Goal: Task Accomplishment & Management: Use online tool/utility

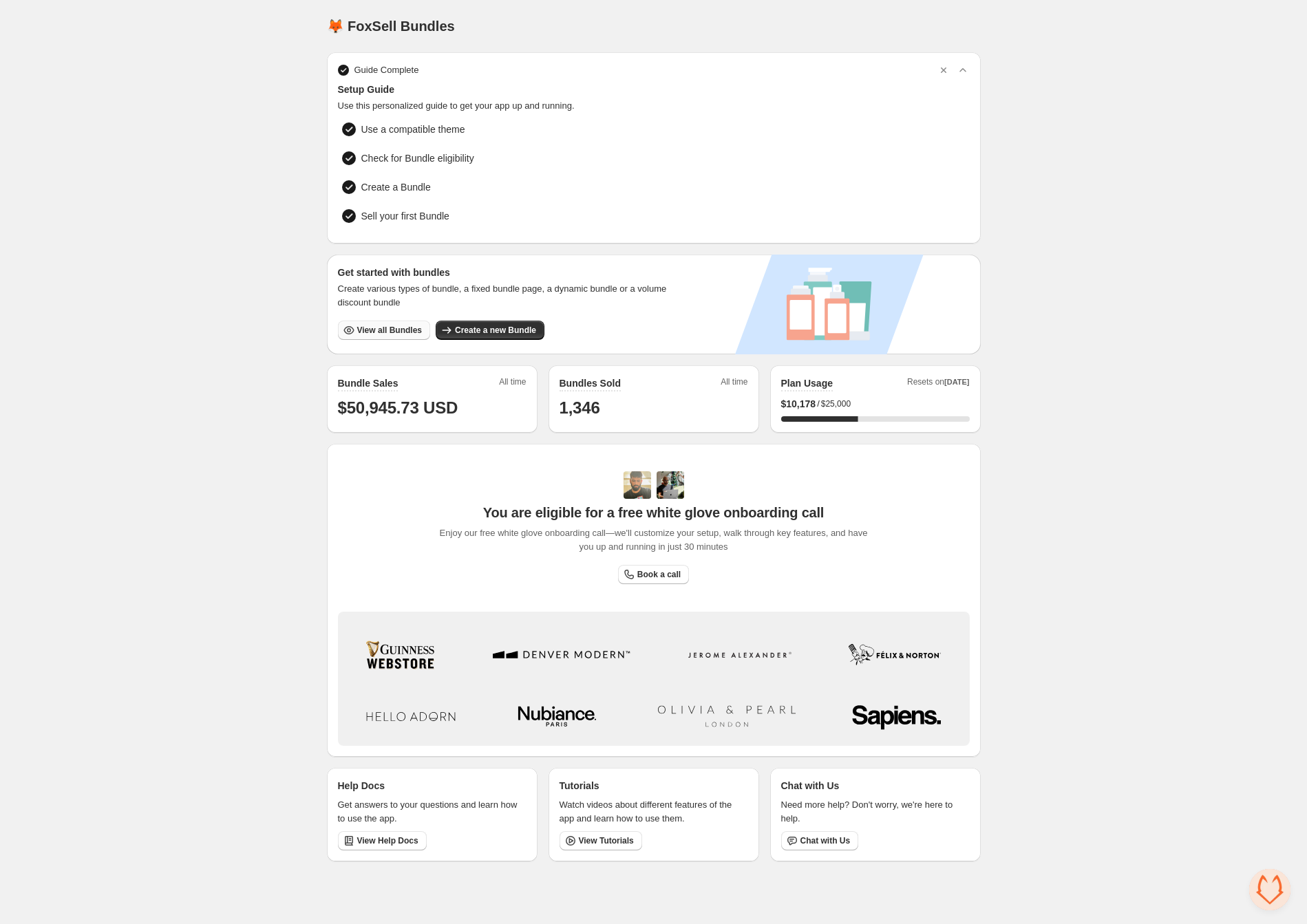
click at [389, 327] on span "View all Bundles" at bounding box center [389, 330] width 65 height 11
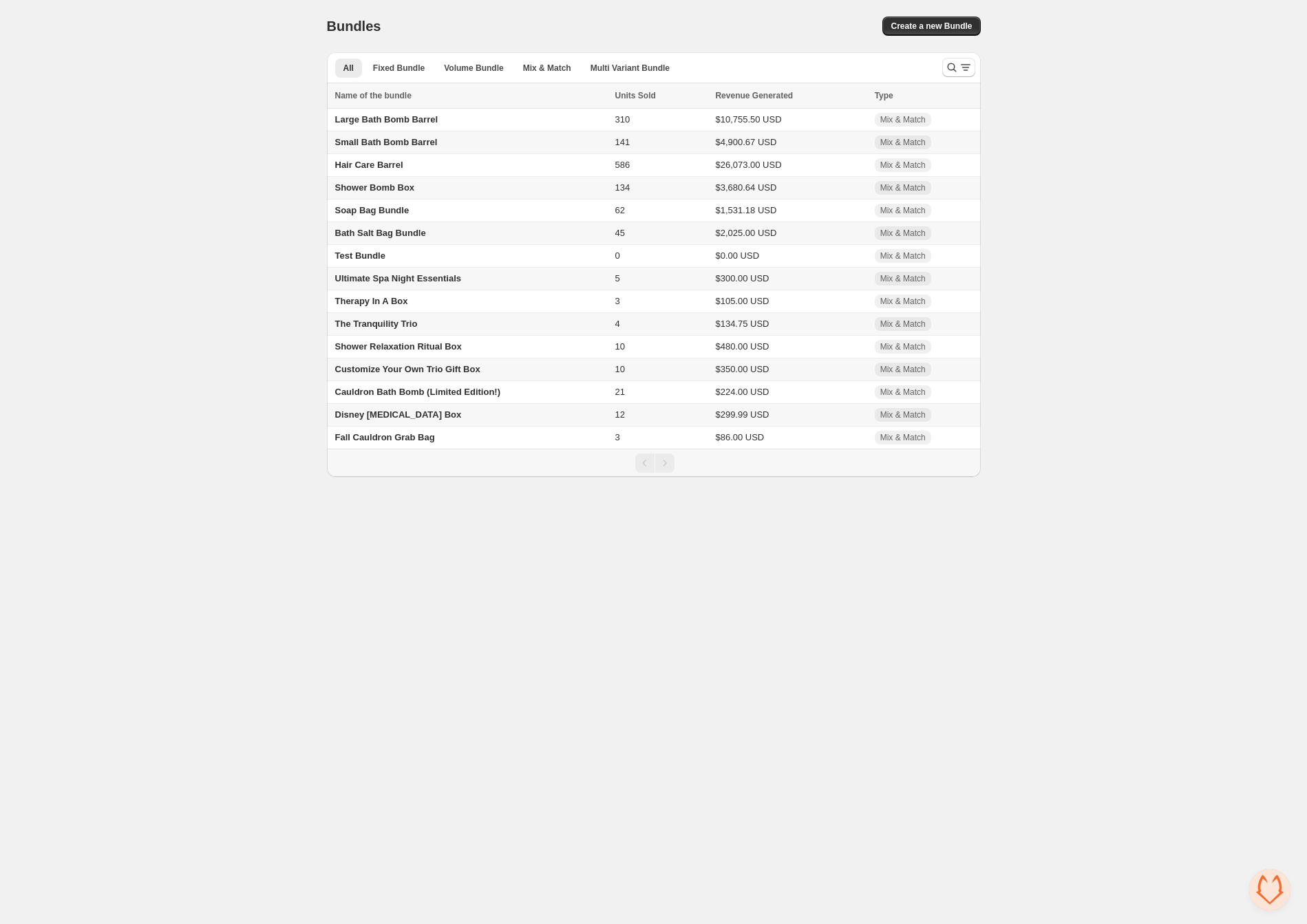
click at [394, 417] on span "Disney [MEDICAL_DATA] Box" at bounding box center [398, 414] width 126 height 10
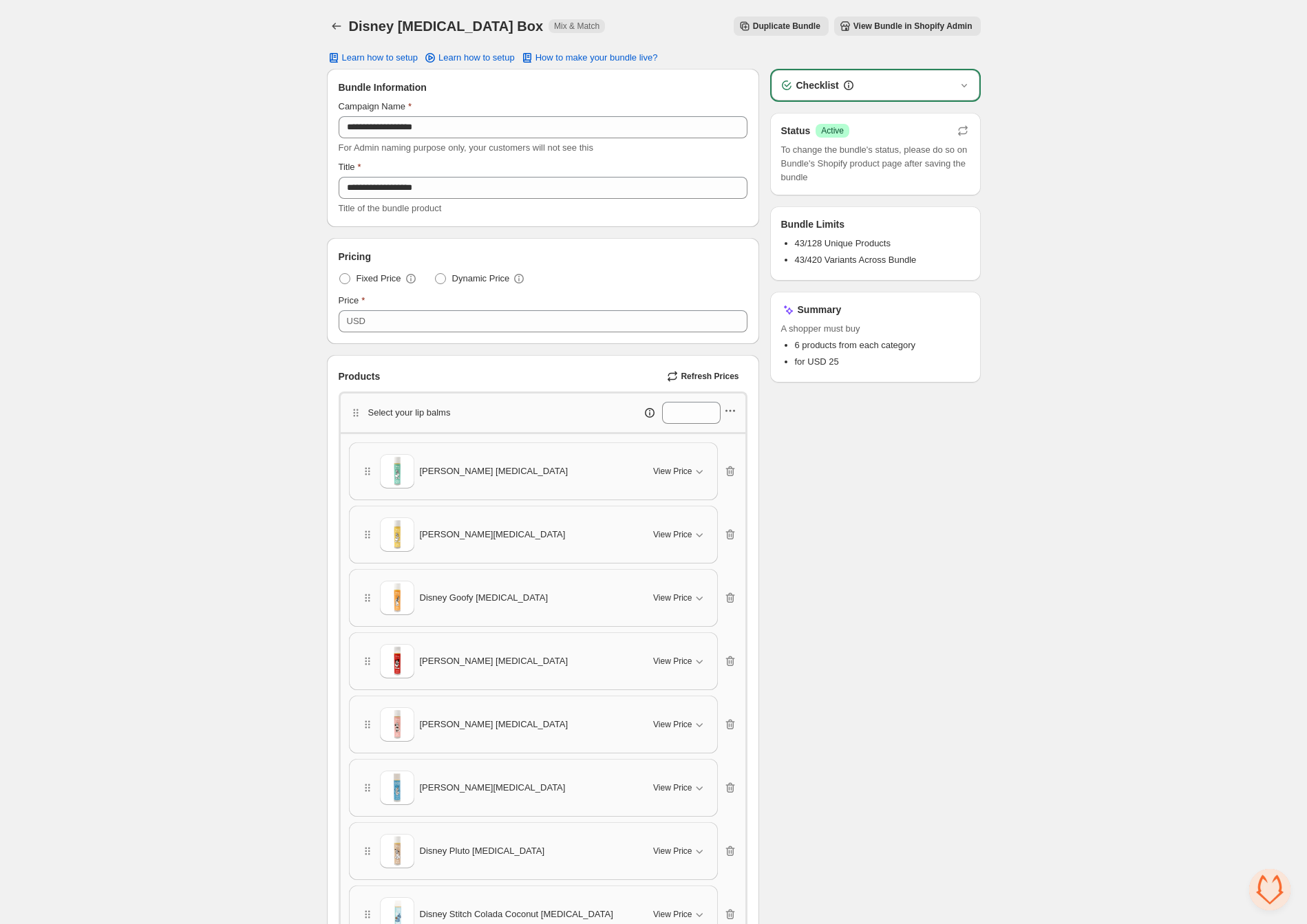
click at [735, 411] on icon "button" at bounding box center [729, 410] width 14 height 14
click at [732, 453] on span "Edit products" at bounding box center [737, 460] width 74 height 14
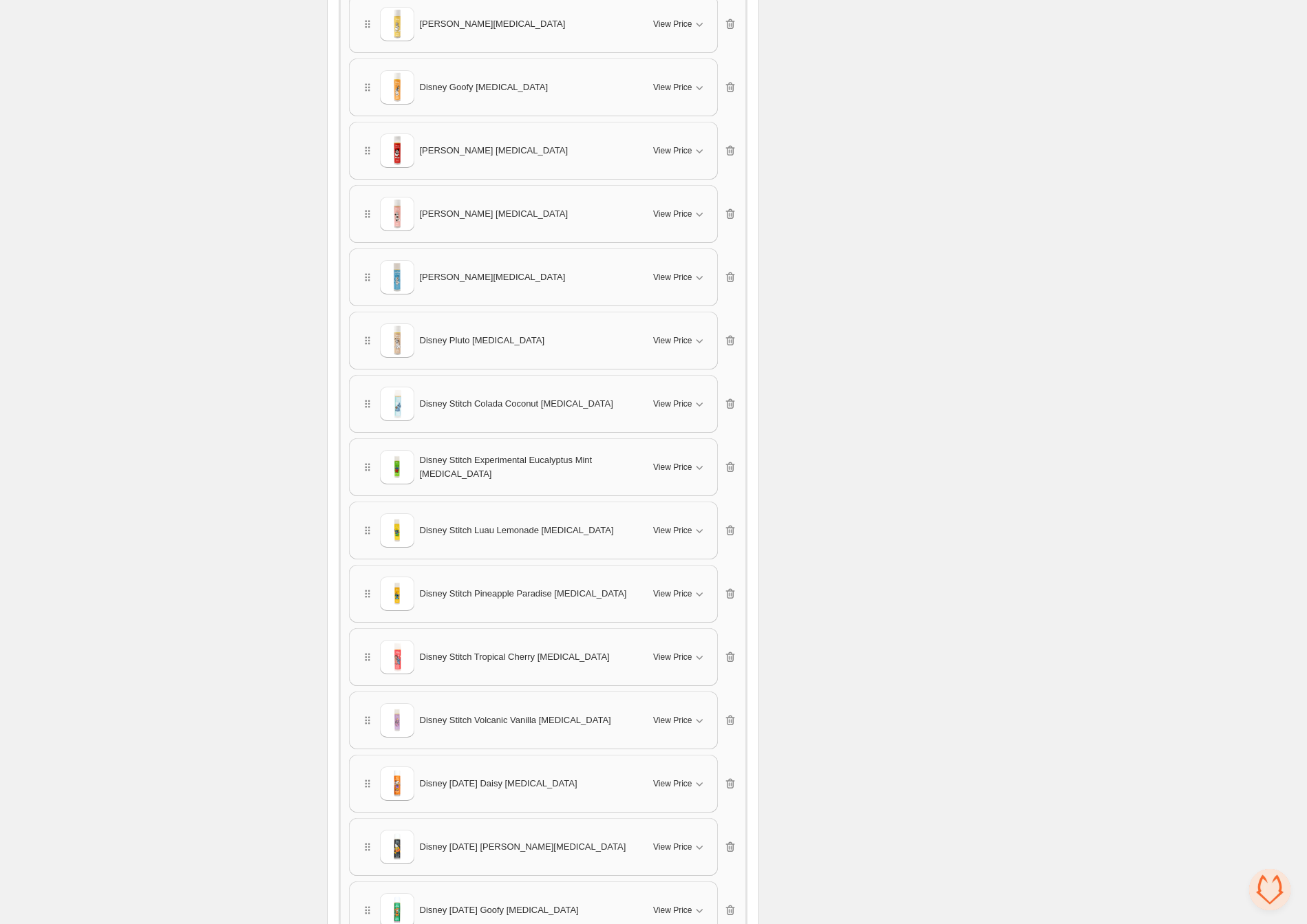
scroll to position [507, 0]
drag, startPoint x: 364, startPoint y: 775, endPoint x: 407, endPoint y: 580, distance: 199.7
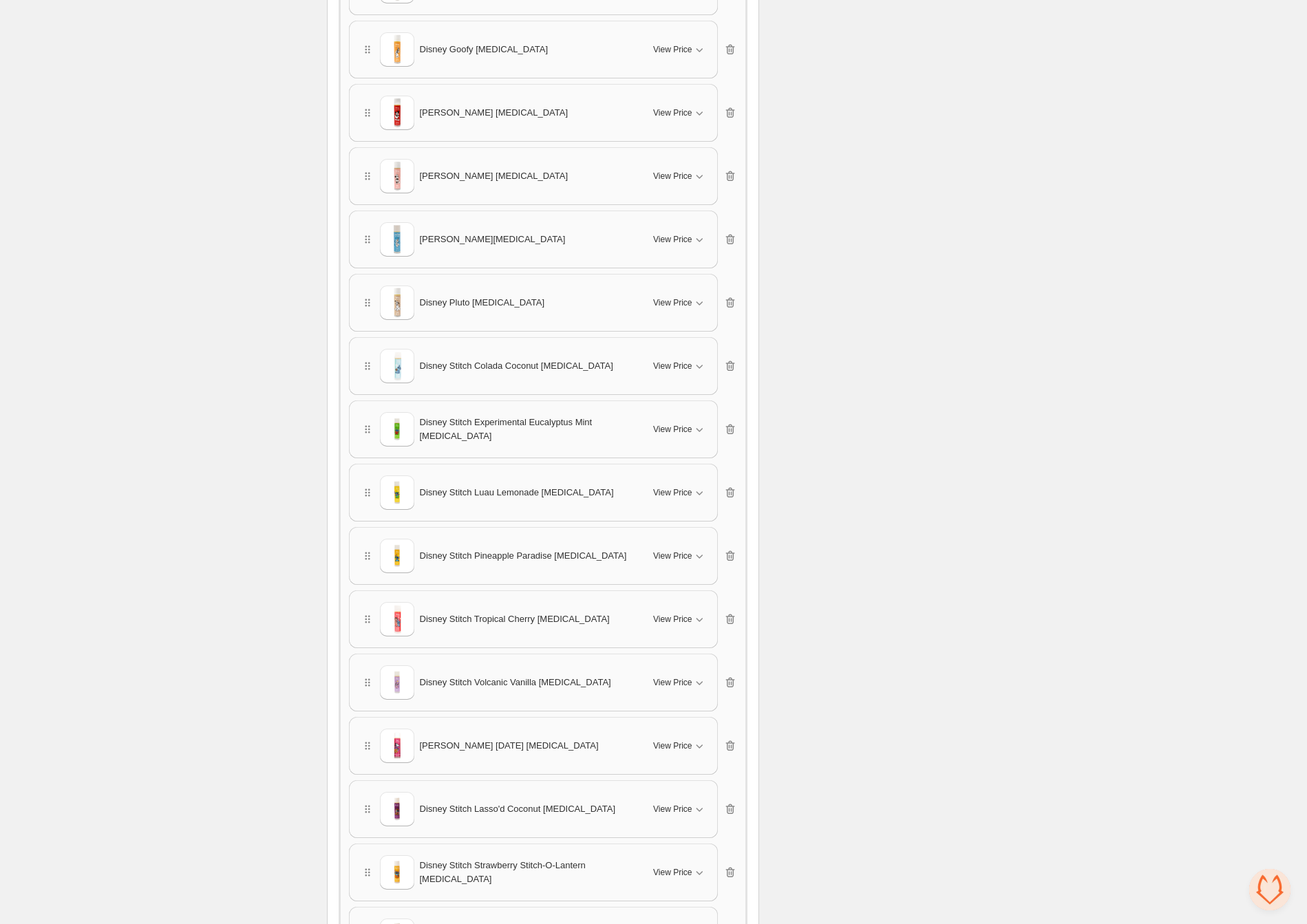
scroll to position [869, 0]
drag, startPoint x: 368, startPoint y: 741, endPoint x: 370, endPoint y: 674, distance: 67.0
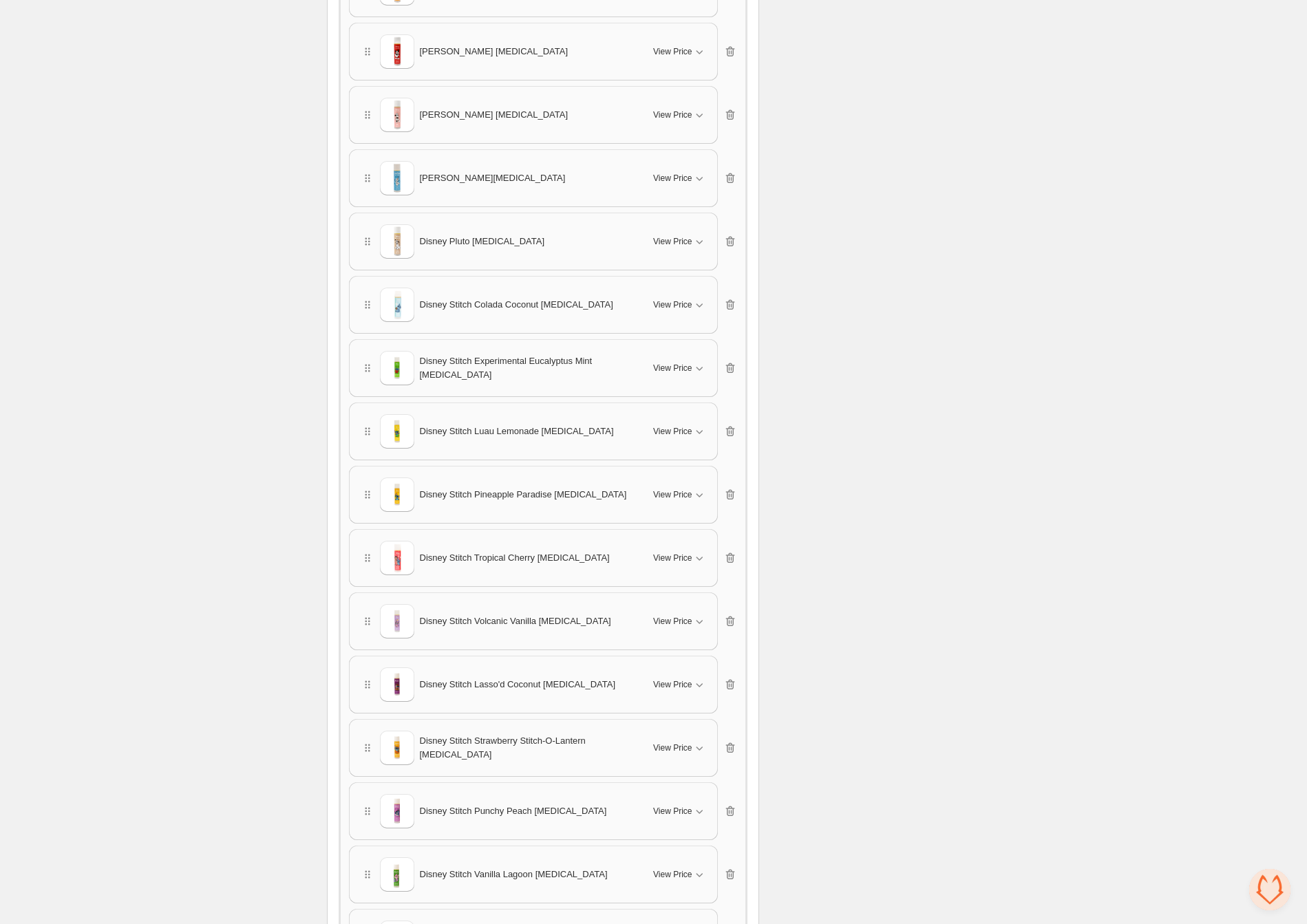
scroll to position [988, 0]
drag, startPoint x: 366, startPoint y: 605, endPoint x: 374, endPoint y: 535, distance: 70.5
click at [374, 517] on div "Disney Mickey Halloween Lip Balm View Price Cancel Apply Select All Disney Mick…" at bounding box center [543, 940] width 388 height 2970
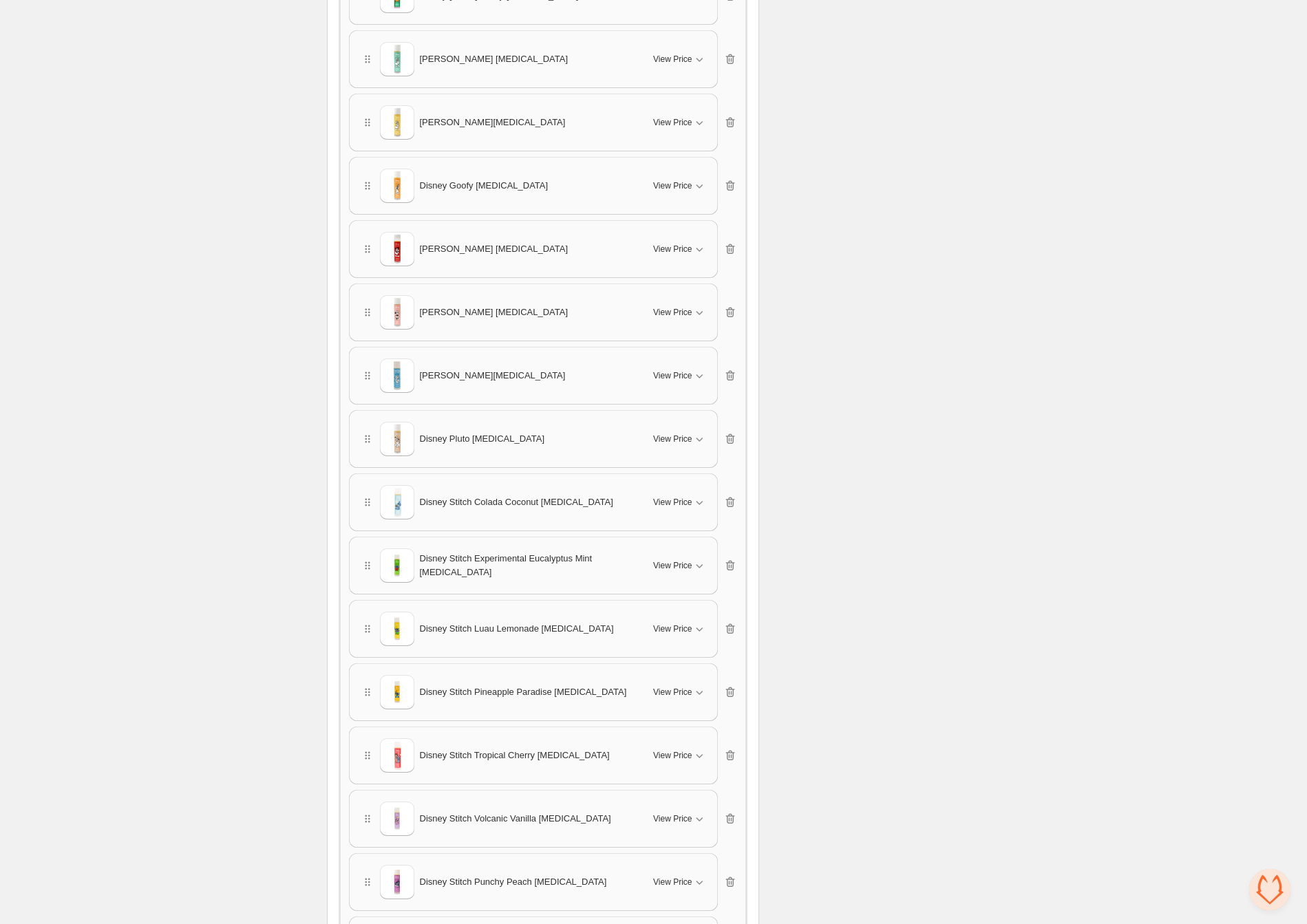
scroll to position [920, 0]
drag, startPoint x: 365, startPoint y: 875, endPoint x: 375, endPoint y: 755, distance: 120.4
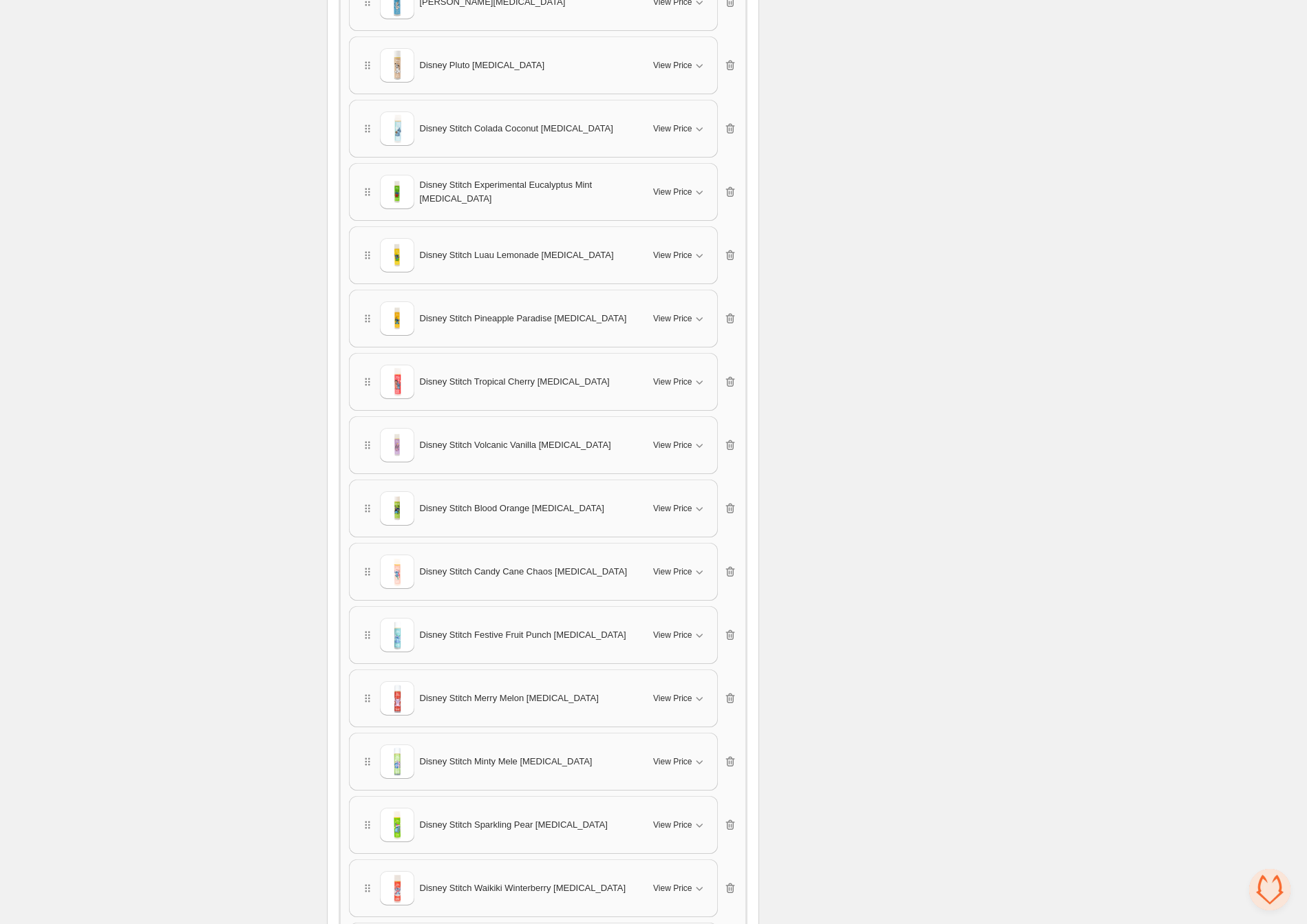
scroll to position [1496, 0]
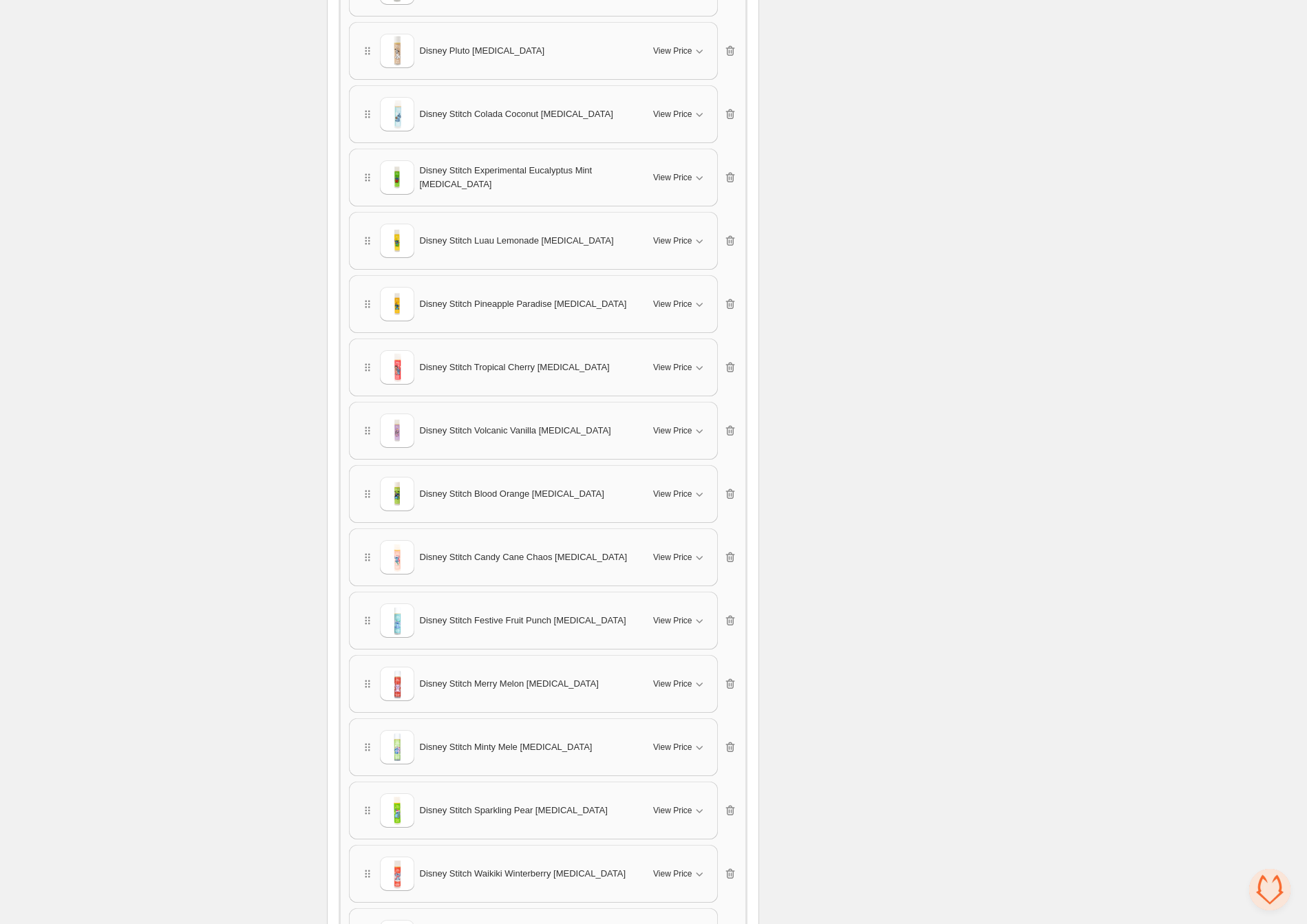
drag, startPoint x: 363, startPoint y: 490, endPoint x: 368, endPoint y: 534, distance: 44.3
click at [366, 538] on div "Disney Stitch Lasso'd Coconut Lip Balm View Price Cancel Apply Select All Disne…" at bounding box center [543, 431] width 388 height 2970
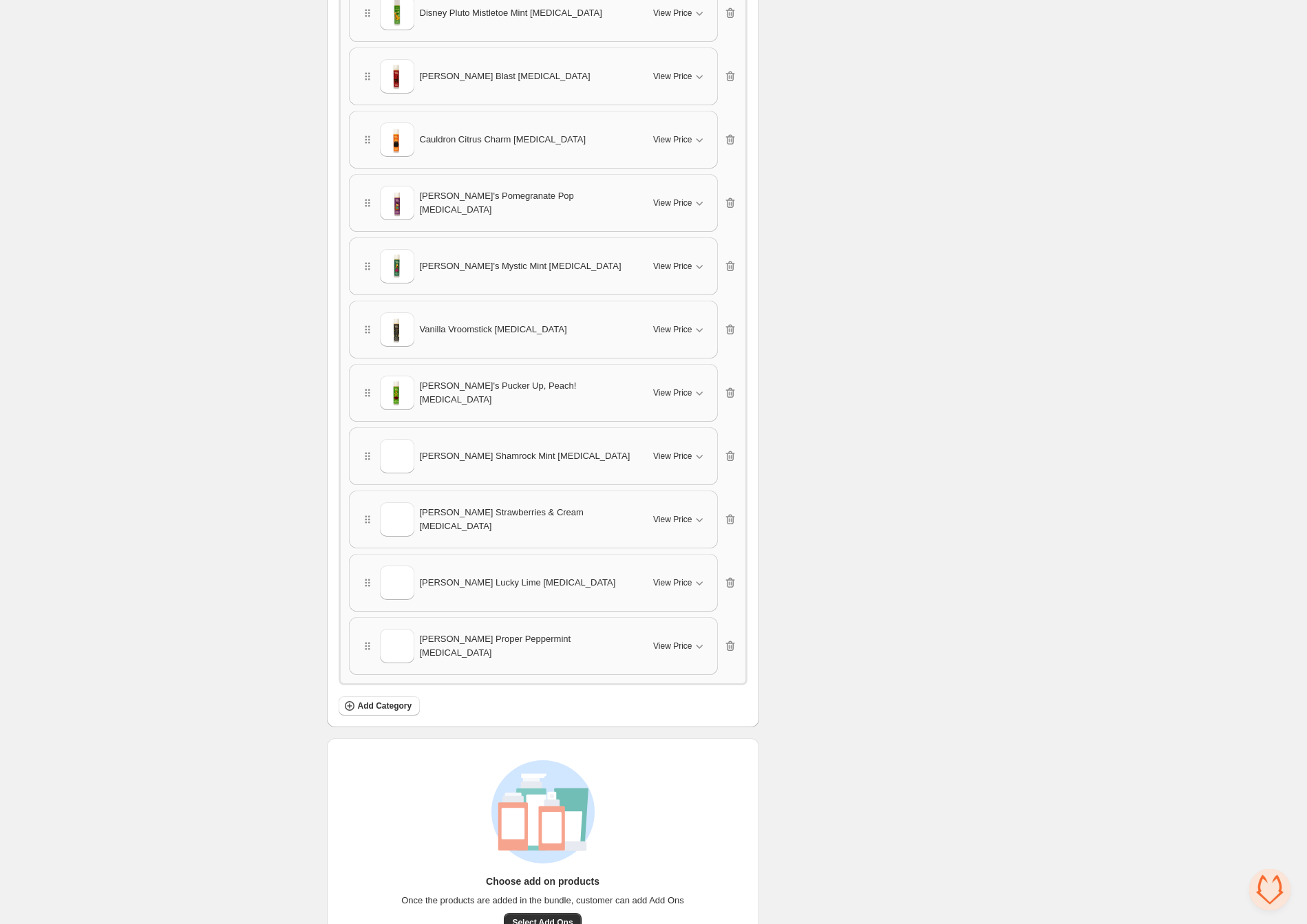
scroll to position [2738, 0]
